Goal: Task Accomplishment & Management: Complete application form

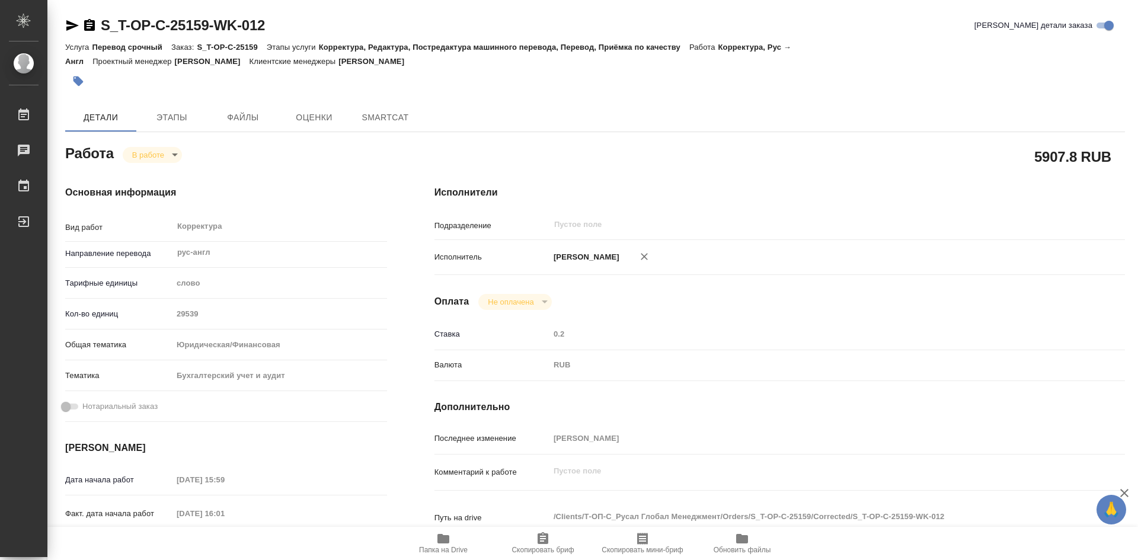
type textarea "x"
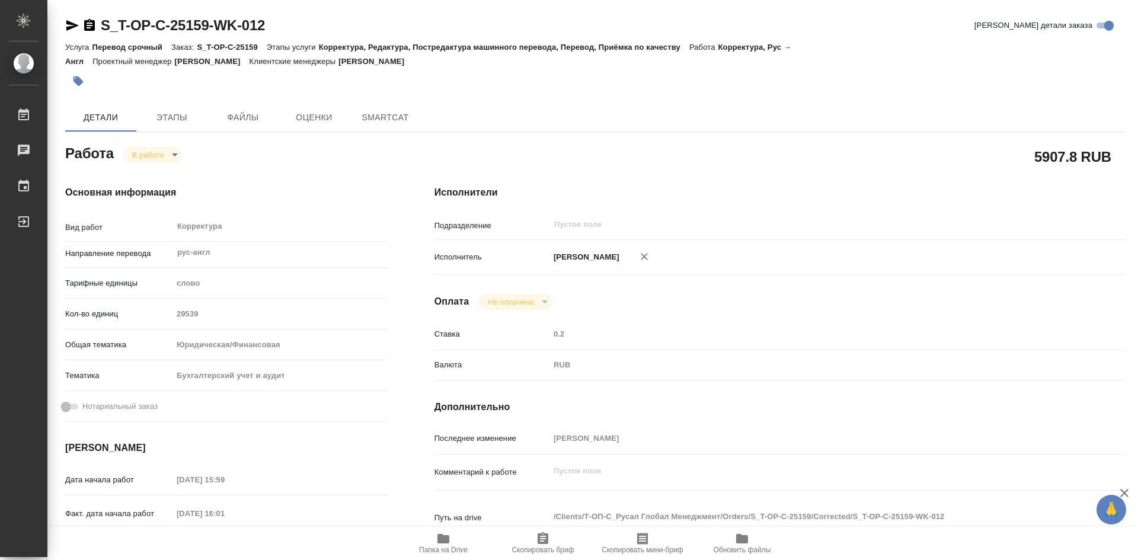
type textarea "x"
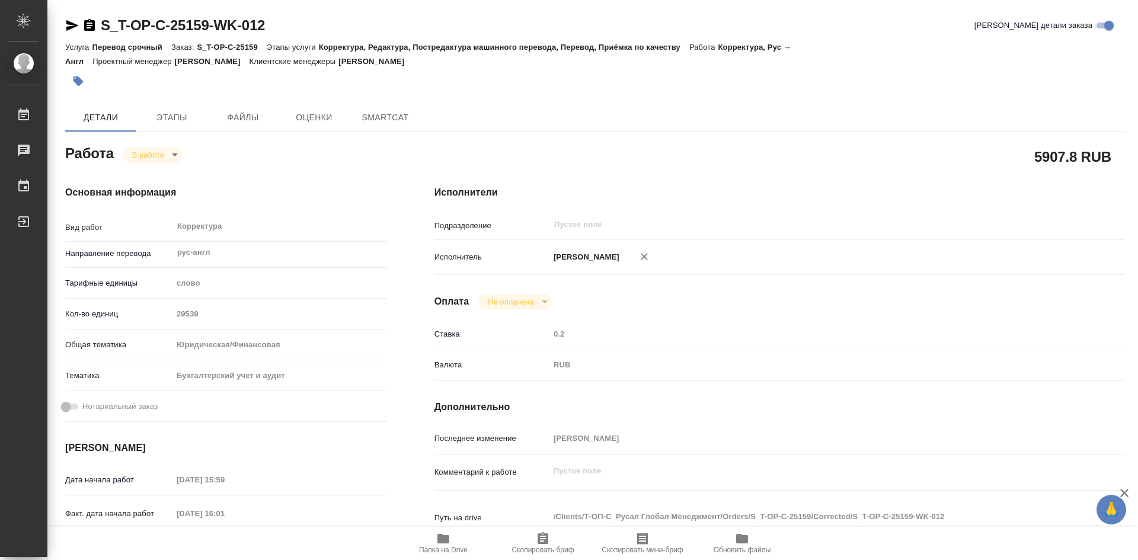
type textarea "x"
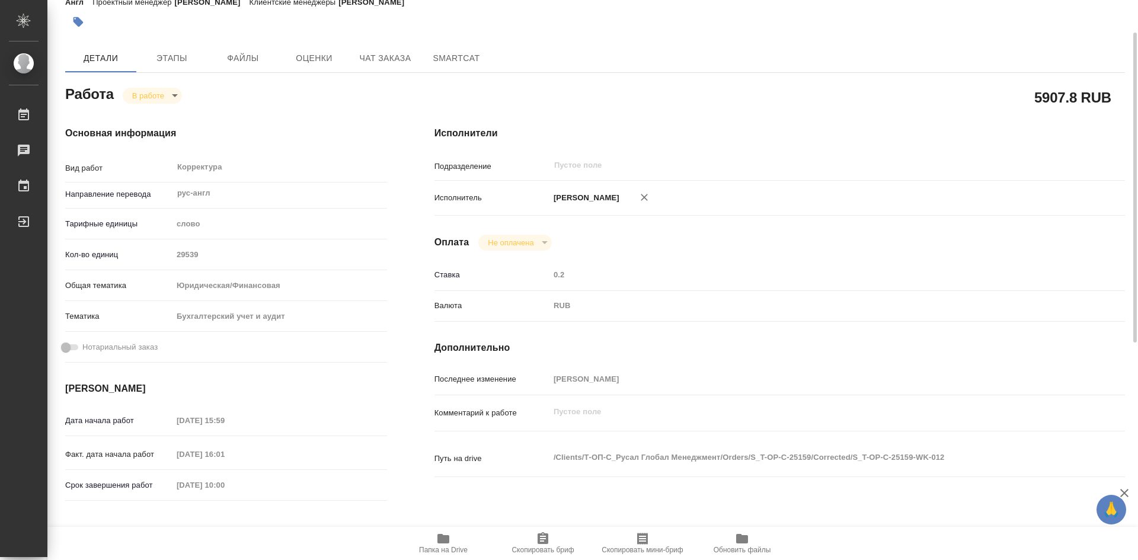
scroll to position [178, 0]
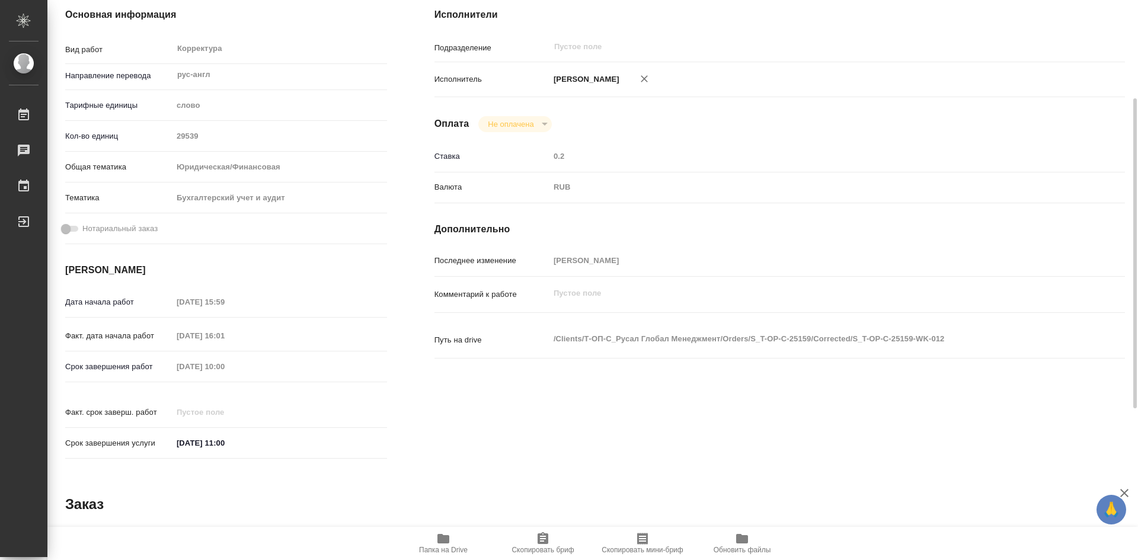
type textarea "x"
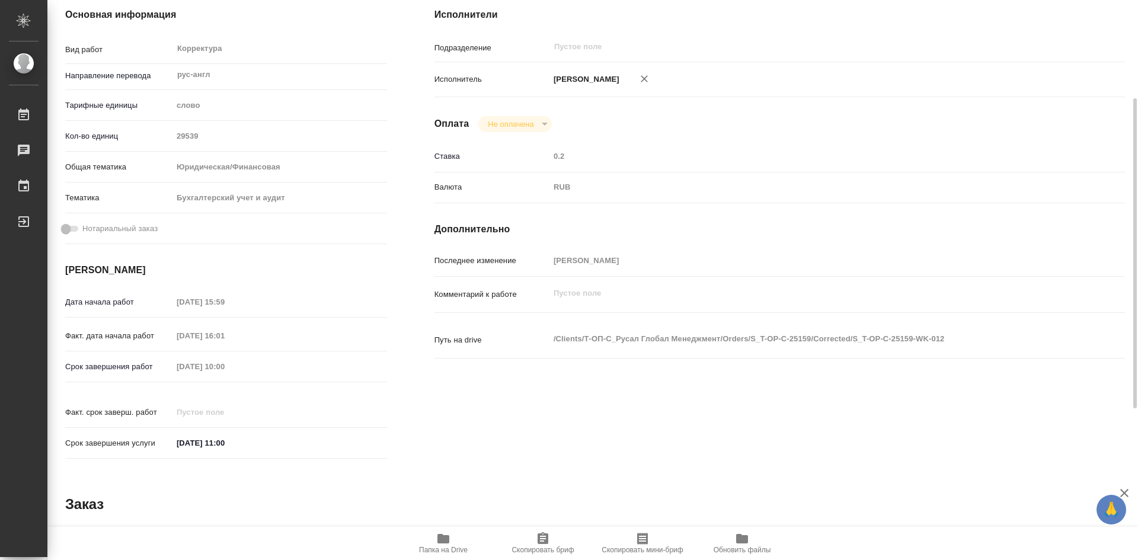
type textarea "x"
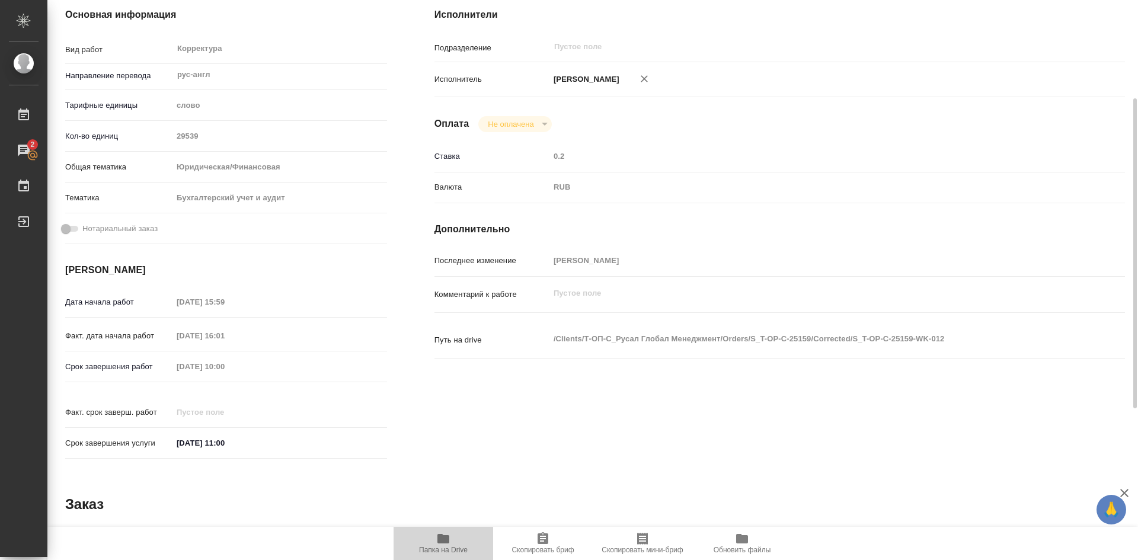
click at [449, 542] on icon "button" at bounding box center [444, 538] width 12 height 9
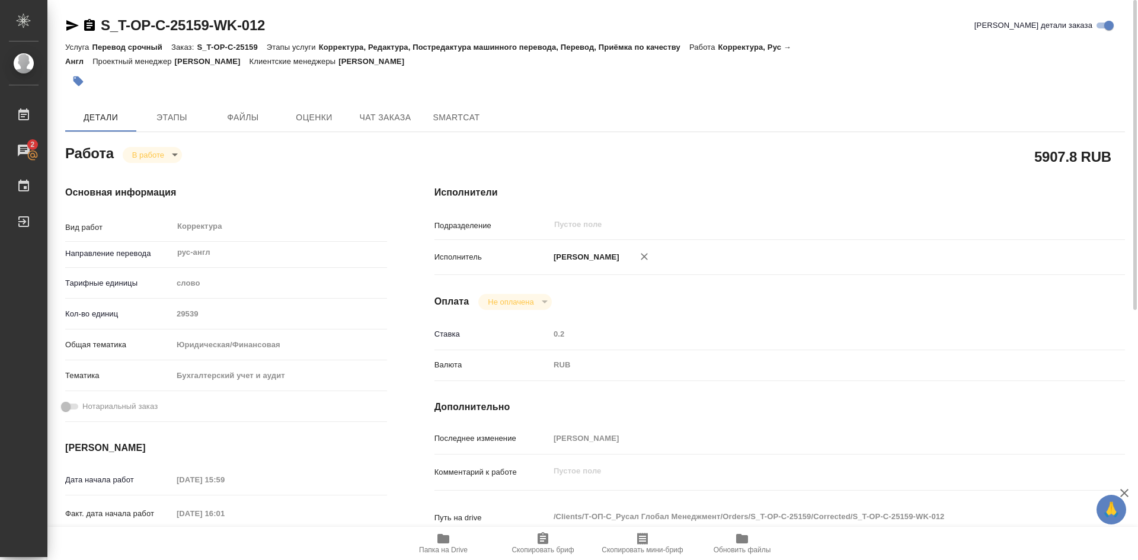
click at [176, 154] on body "🙏 .cls-1 fill:#fff; AWATERA Soldatenkova Tatyana Работы 2 Чаты График Выйти S_T…" at bounding box center [569, 280] width 1138 height 560
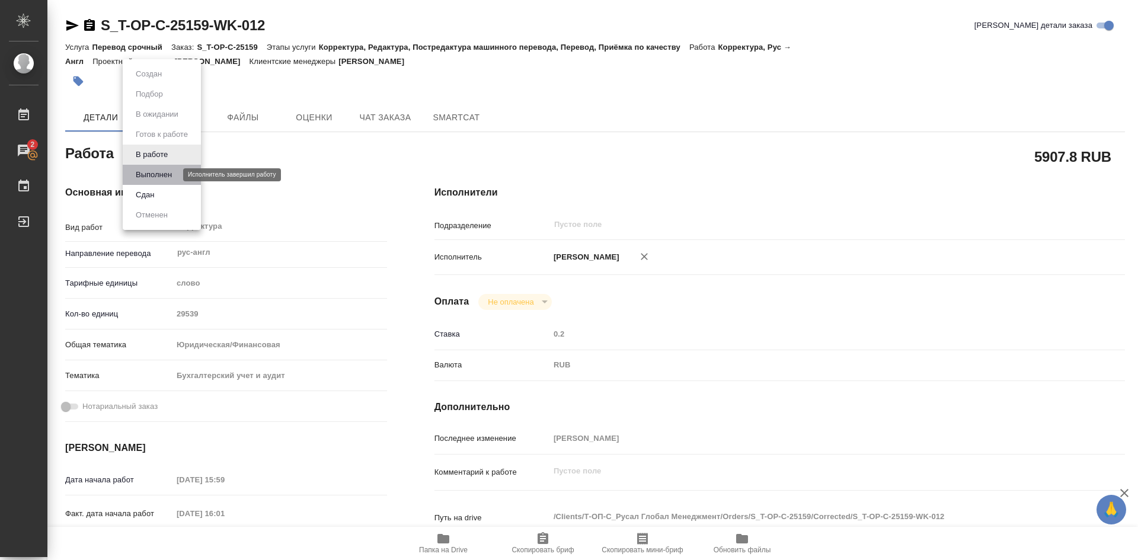
click at [162, 179] on button "Выполнен" at bounding box center [153, 174] width 43 height 13
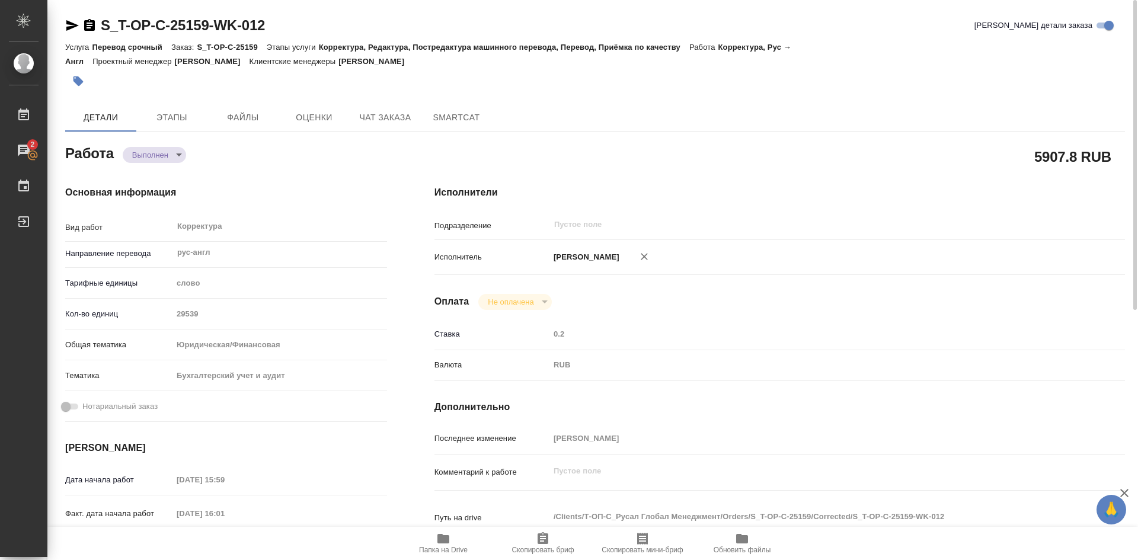
type textarea "x"
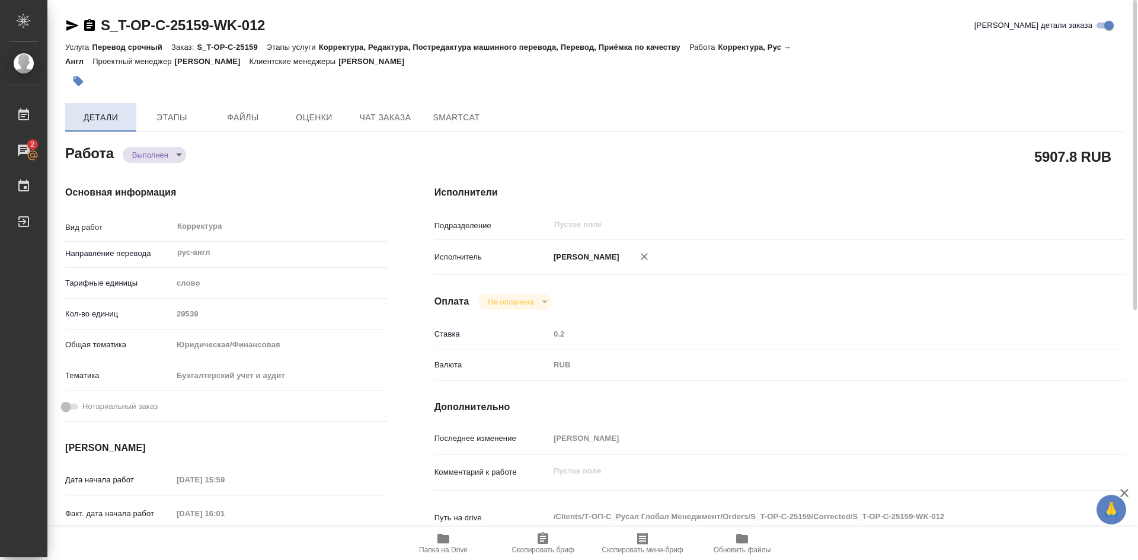
click at [103, 117] on span "Детали" at bounding box center [100, 117] width 57 height 15
click at [172, 117] on span "Этапы" at bounding box center [171, 117] width 57 height 15
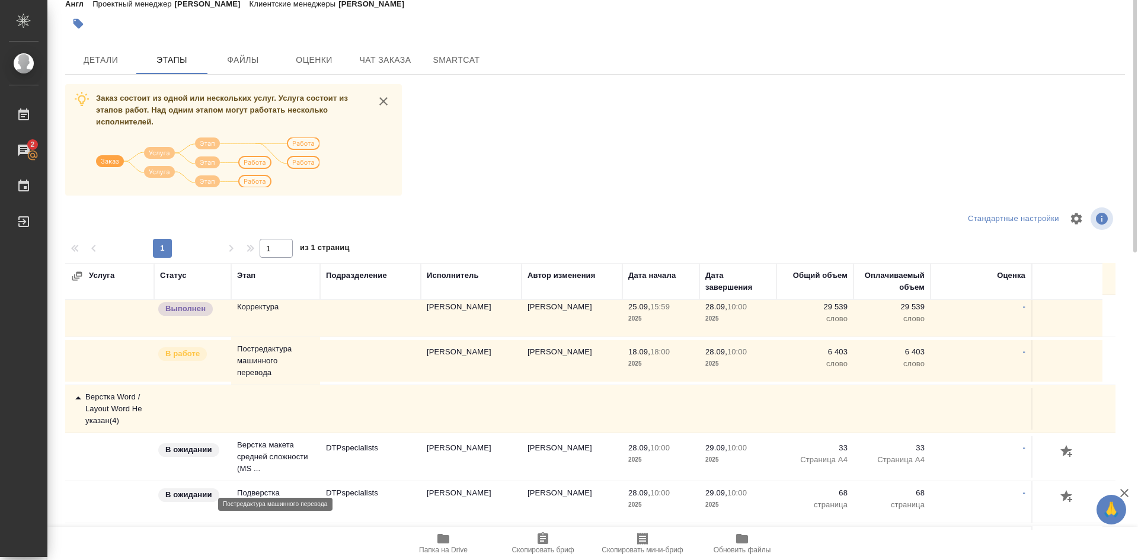
scroll to position [59, 0]
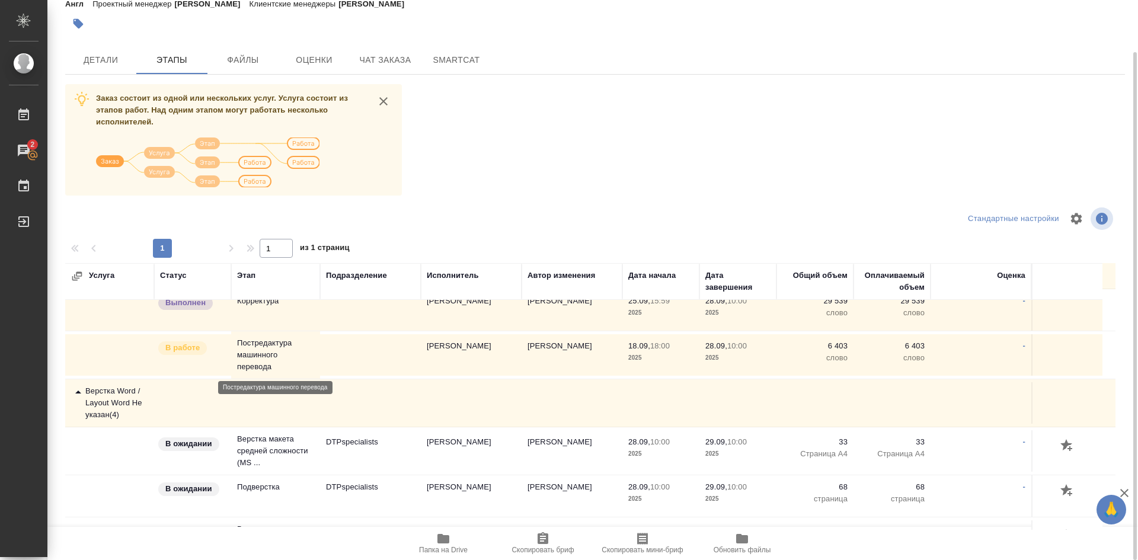
click at [264, 369] on p "Постредактура машинного перевода" at bounding box center [275, 355] width 77 height 36
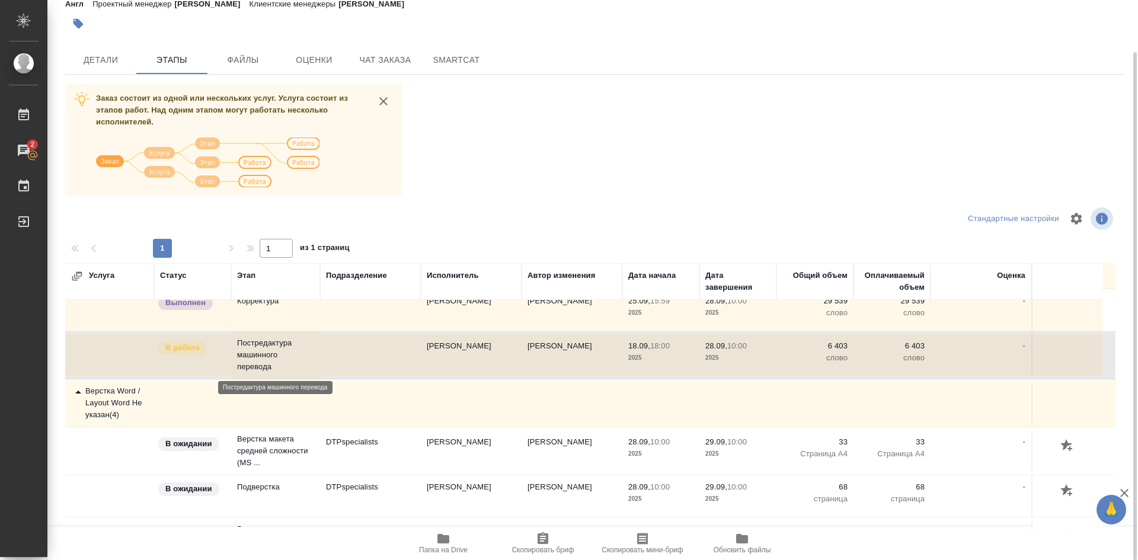
click at [250, 347] on p "Постредактура машинного перевода" at bounding box center [275, 355] width 77 height 36
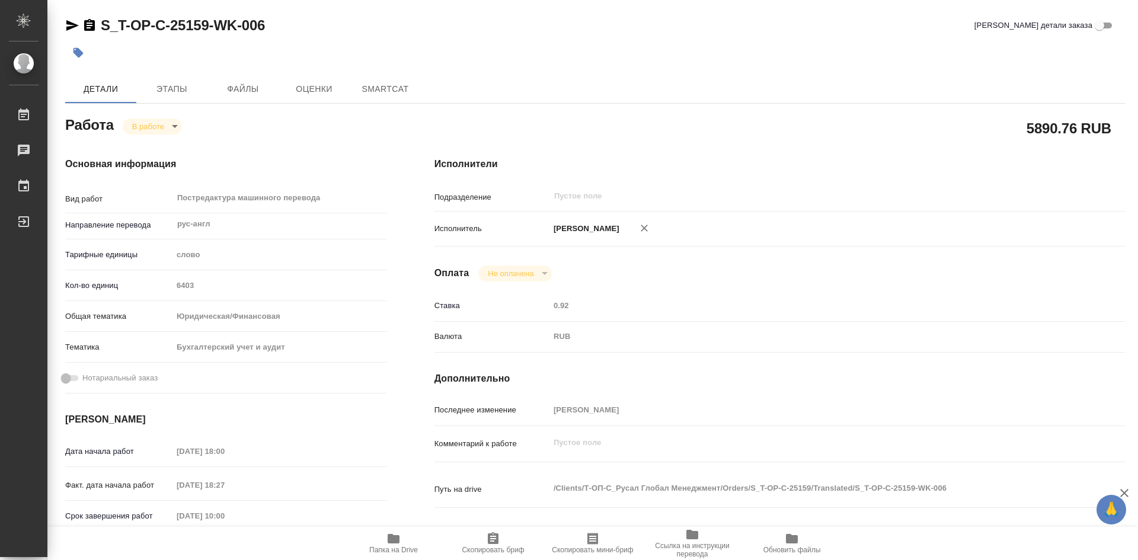
type textarea "x"
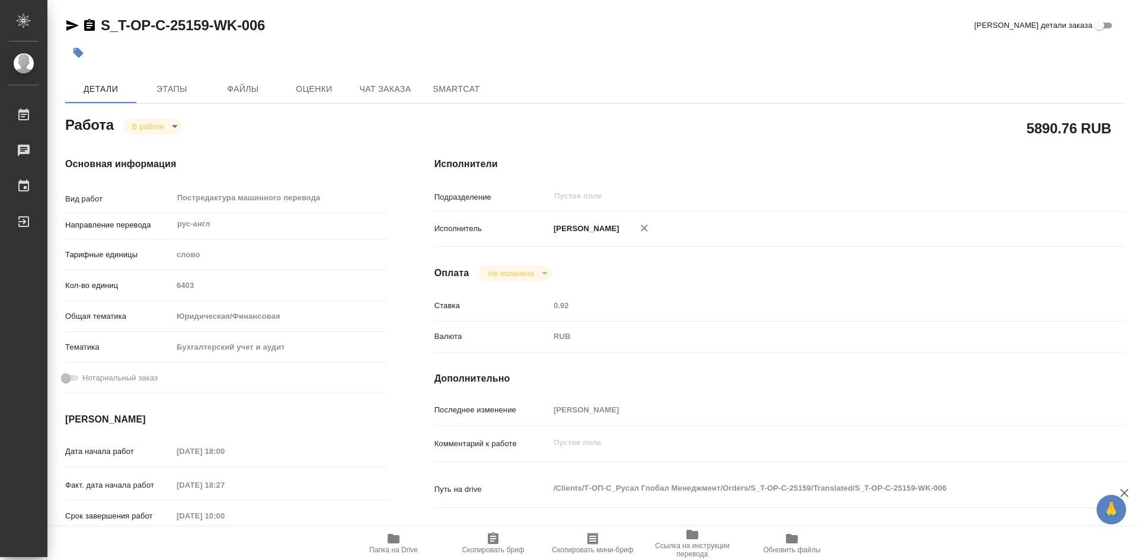
click at [174, 127] on body "🙏 .cls-1 fill:#fff; AWATERA [PERSON_NAME] Работы Чаты График Выйти S_T-OP-C-251…" at bounding box center [569, 280] width 1138 height 560
type textarea "x"
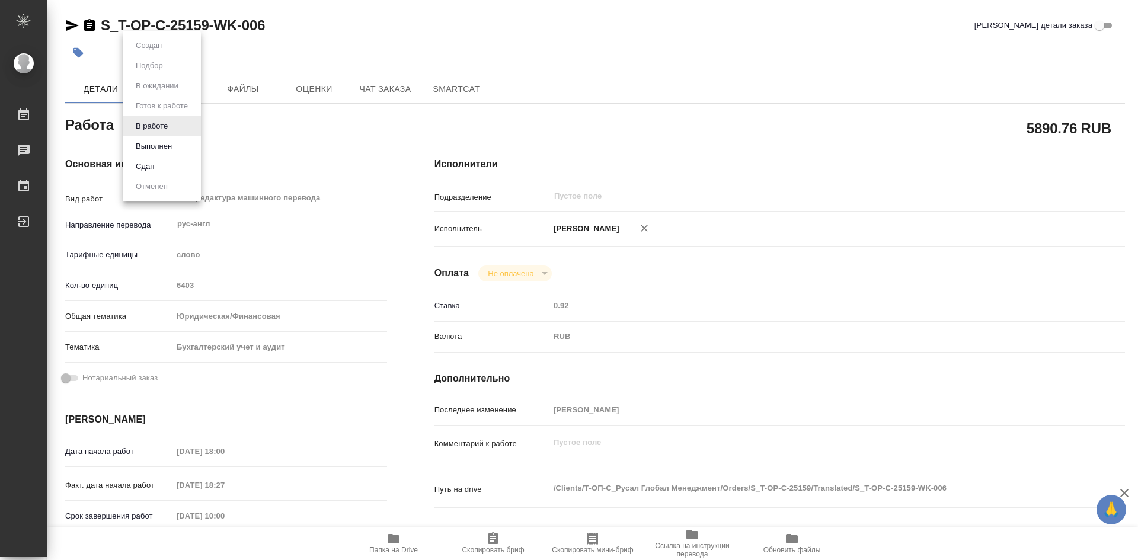
type textarea "x"
click at [159, 143] on button "Выполнен" at bounding box center [153, 146] width 43 height 13
type textarea "x"
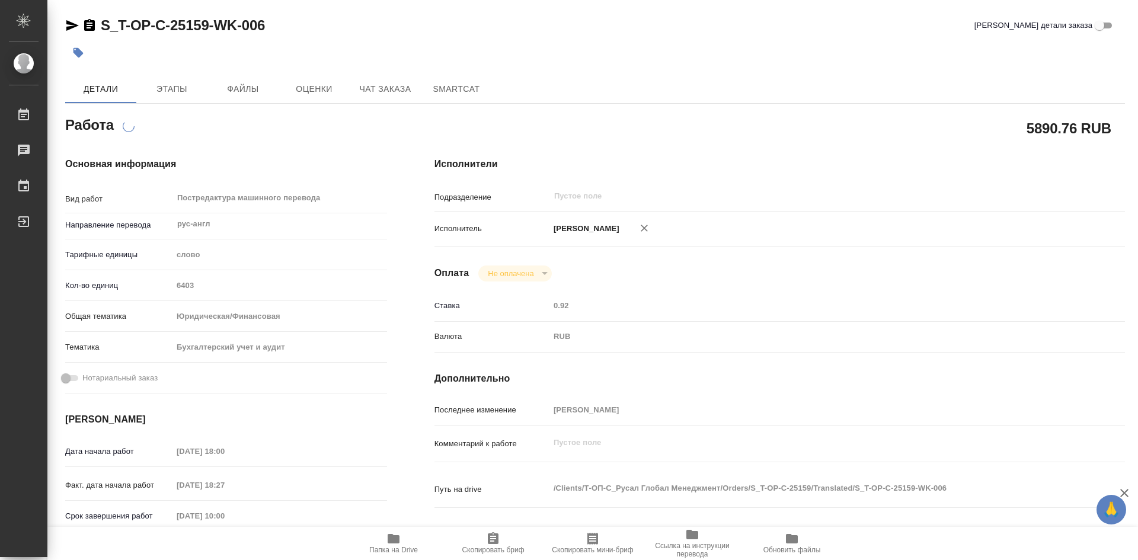
type textarea "x"
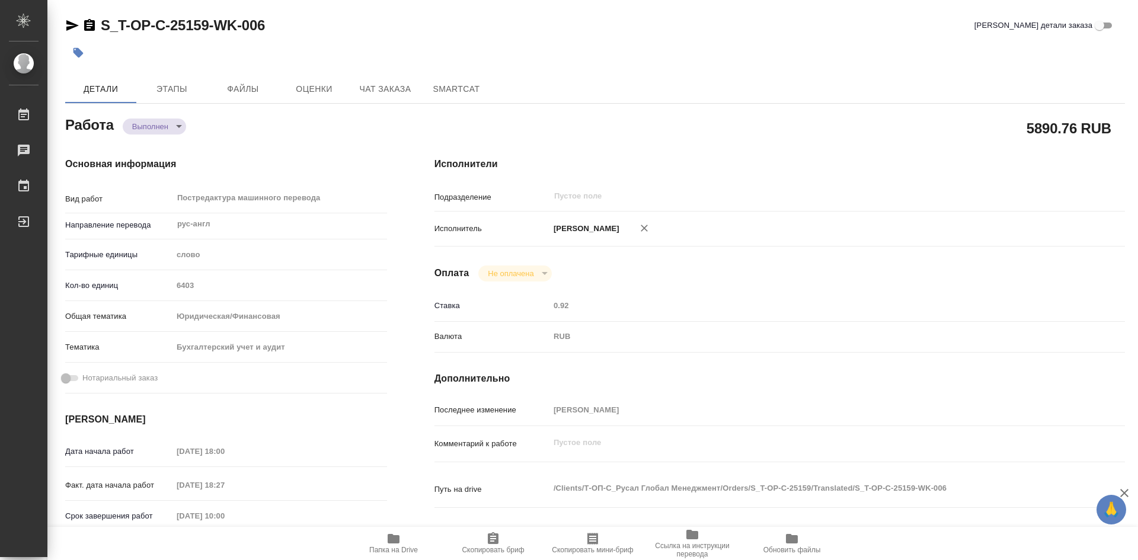
type textarea "x"
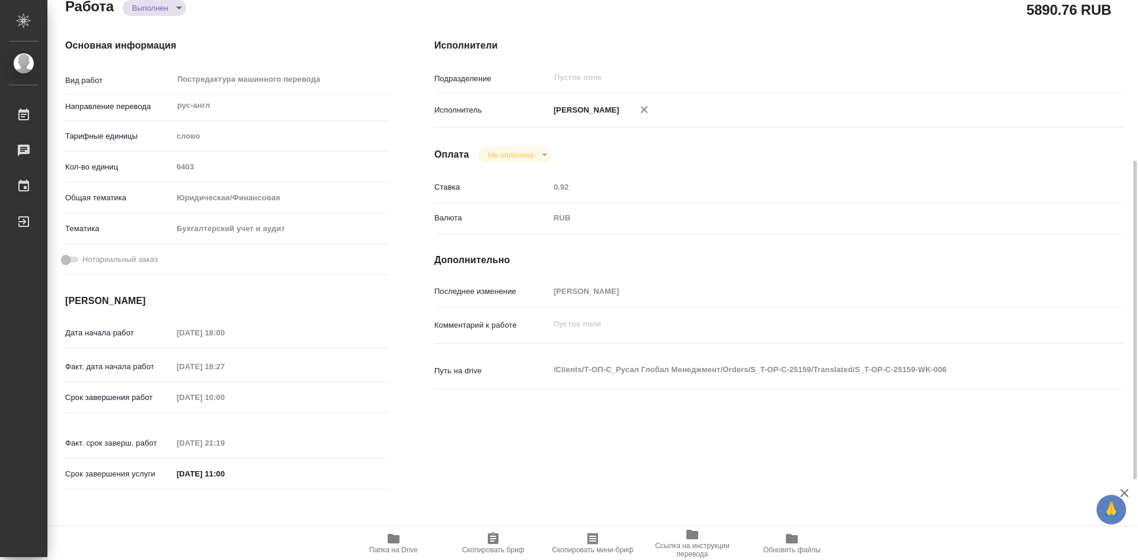
scroll to position [296, 0]
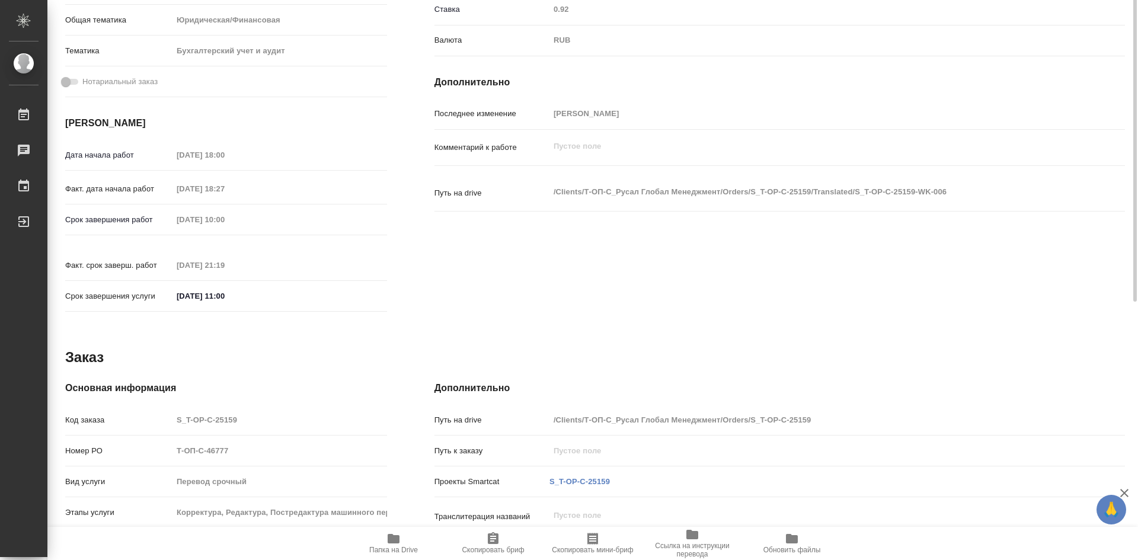
type textarea "x"
